Goal: Task Accomplishment & Management: Use online tool/utility

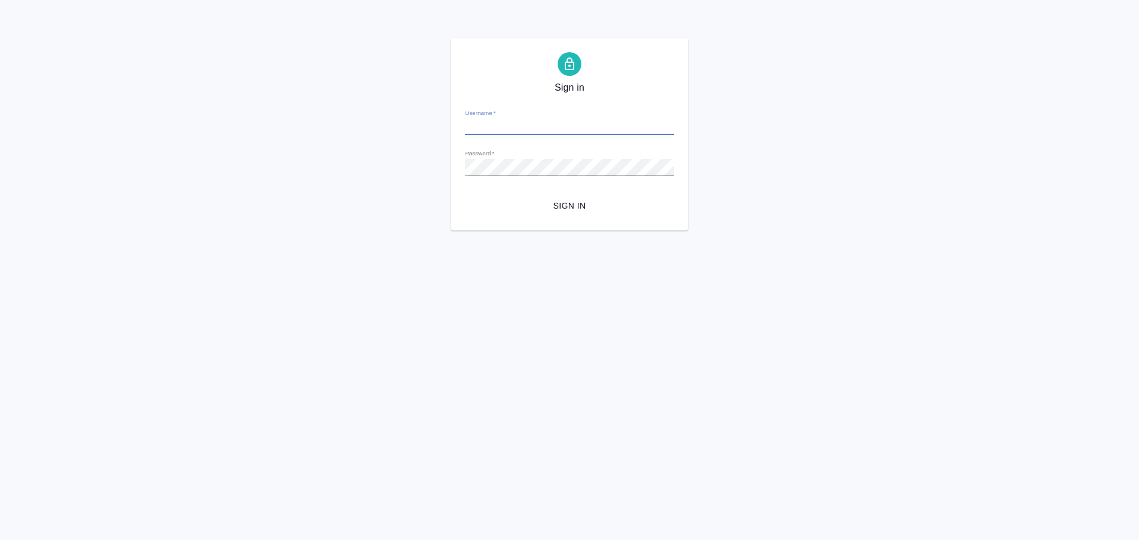
type input "[EMAIL_ADDRESS][DOMAIN_NAME]"
click at [570, 205] on span "Sign in" at bounding box center [570, 206] width 190 height 15
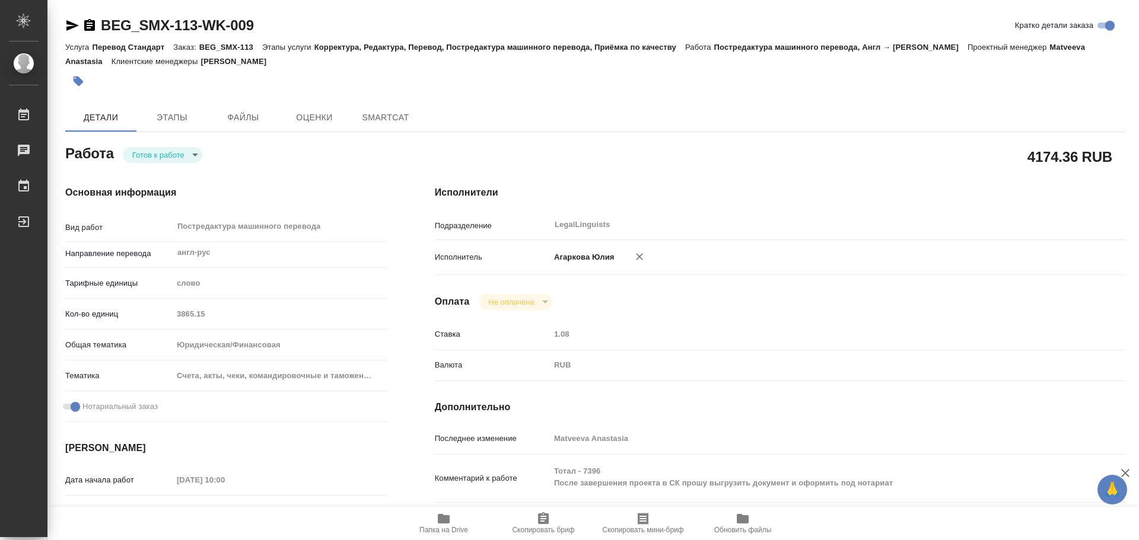
type textarea "x"
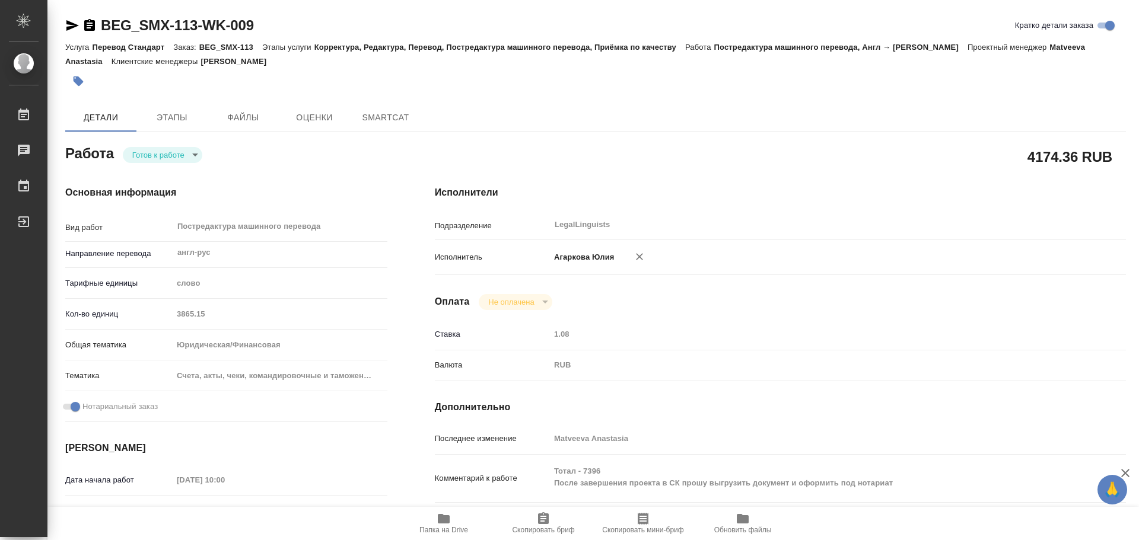
type textarea "x"
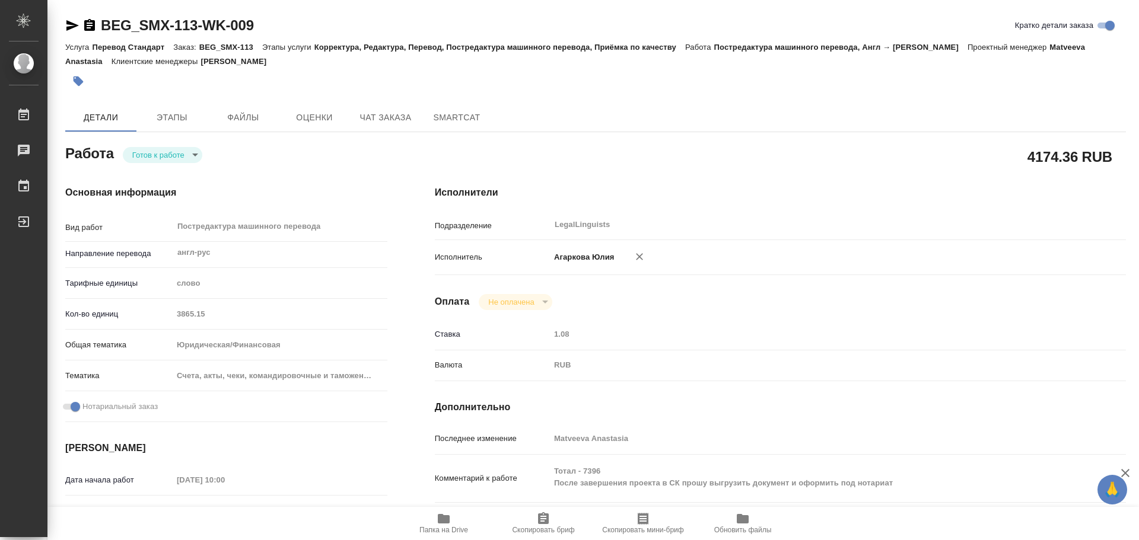
type textarea "x"
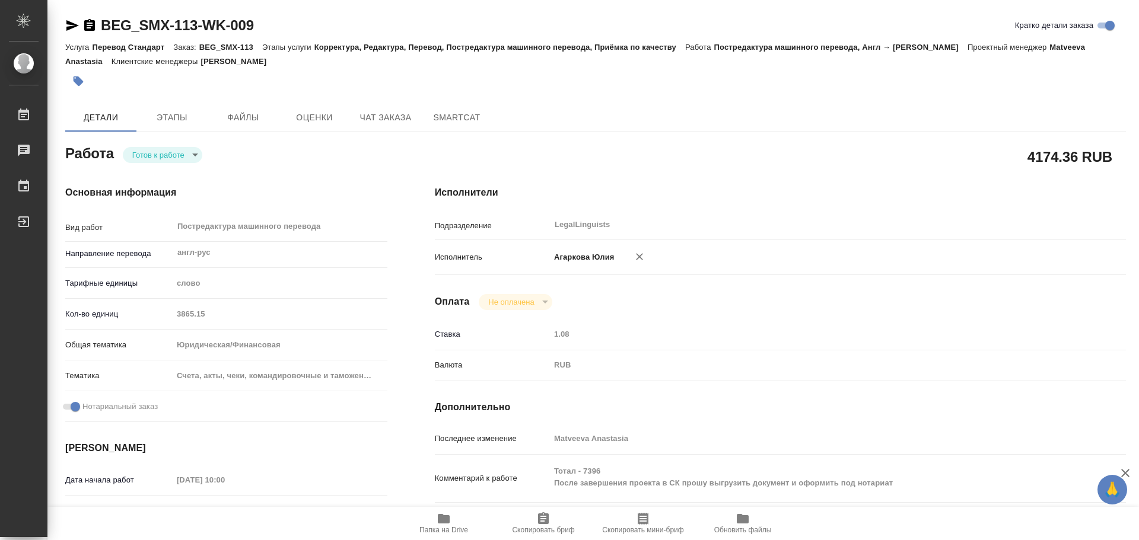
click at [445, 524] on icon "button" at bounding box center [444, 518] width 12 height 9
type textarea "x"
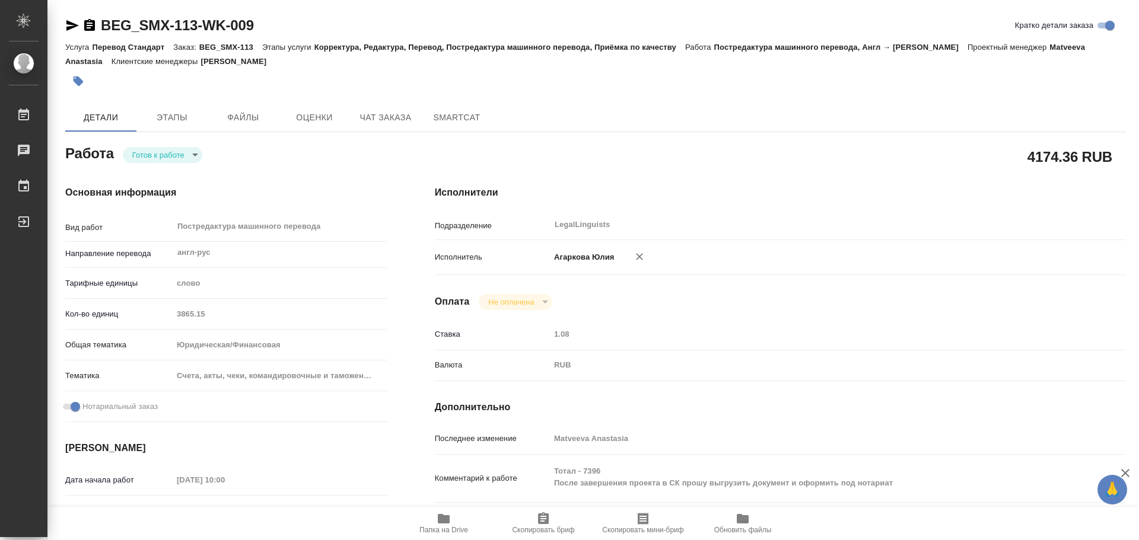
type textarea "x"
